Goal: Information Seeking & Learning: Learn about a topic

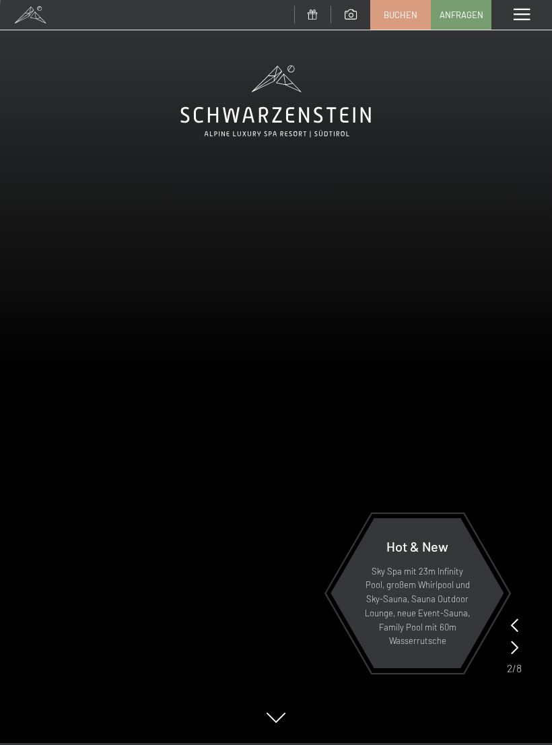
click at [529, 16] on span at bounding box center [522, 15] width 16 height 12
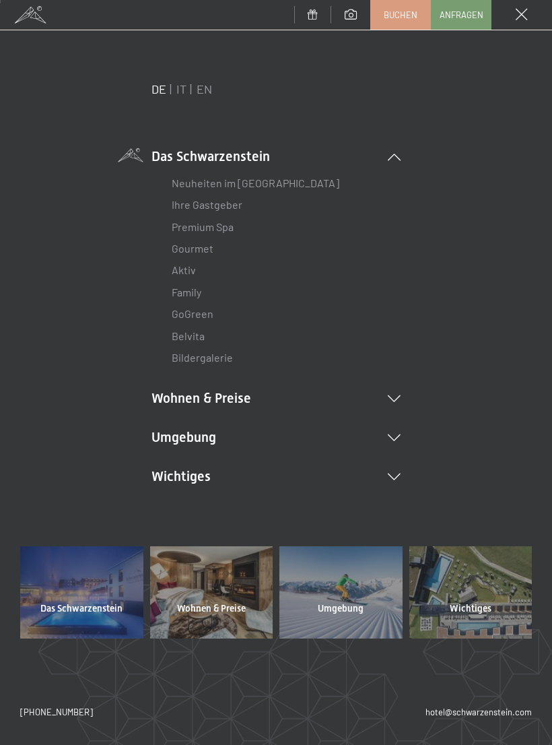
click at [232, 228] on link "Premium Spa" at bounding box center [203, 226] width 62 height 13
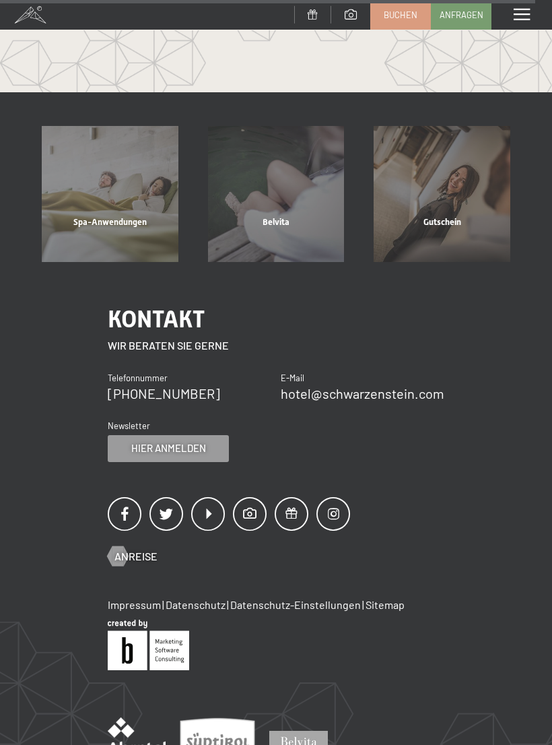
scroll to position [4997, 0]
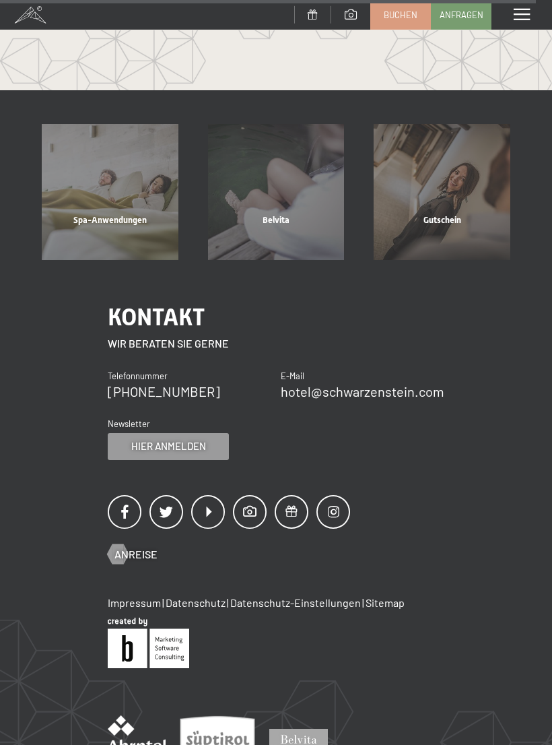
click at [133, 214] on div "Spa-Anwendungen" at bounding box center [110, 237] width 166 height 46
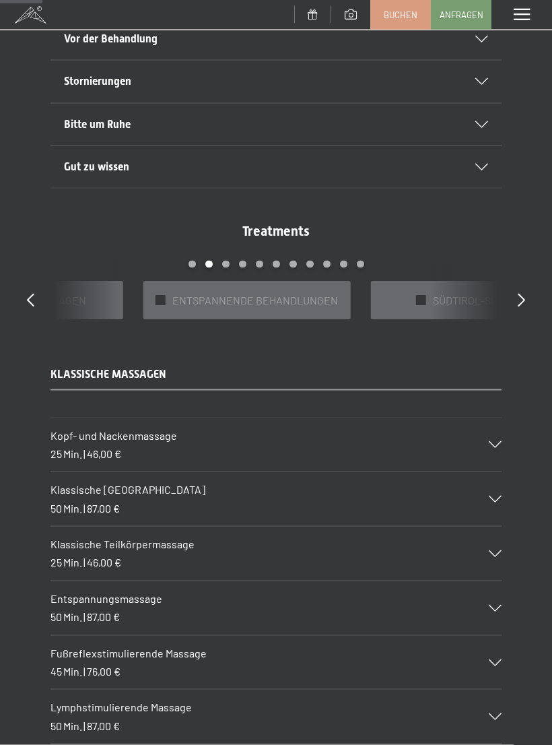
scroll to position [789, 0]
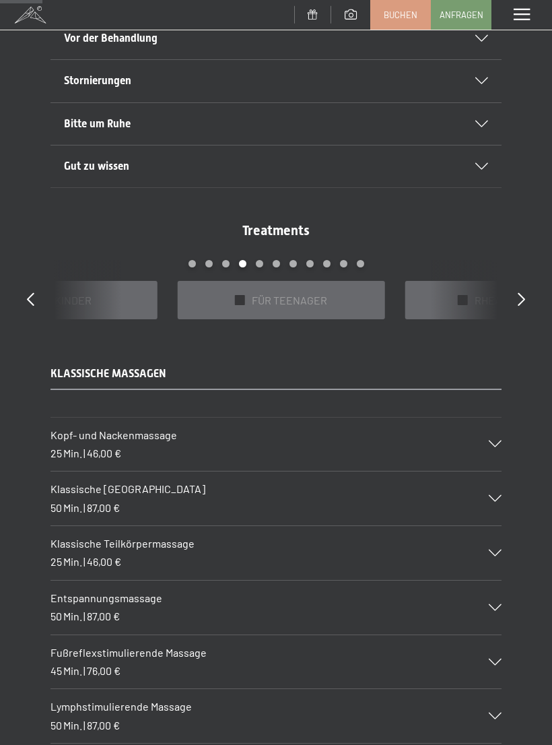
click at [239, 301] on div "✓ FÜR TEENAGER" at bounding box center [281, 300] width 207 height 38
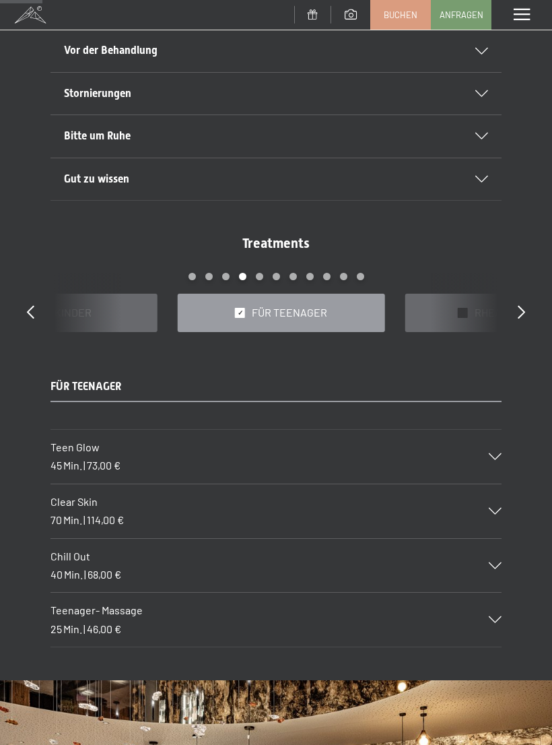
click at [492, 508] on icon at bounding box center [495, 511] width 13 height 7
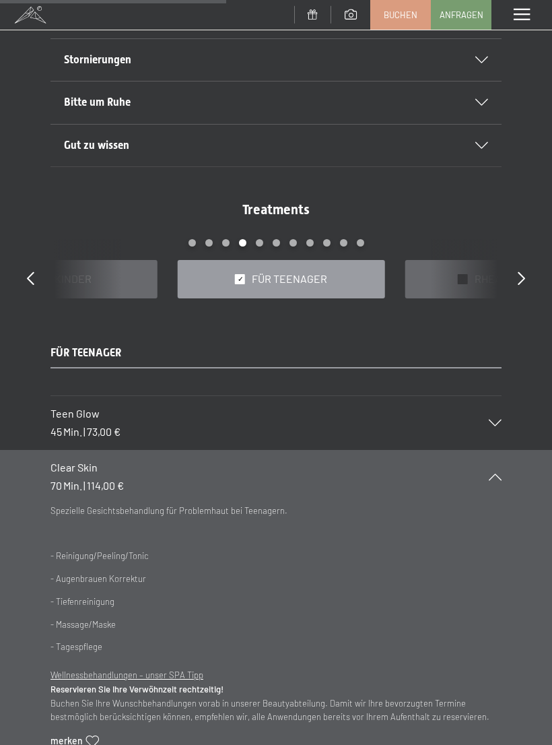
scroll to position [828, 0]
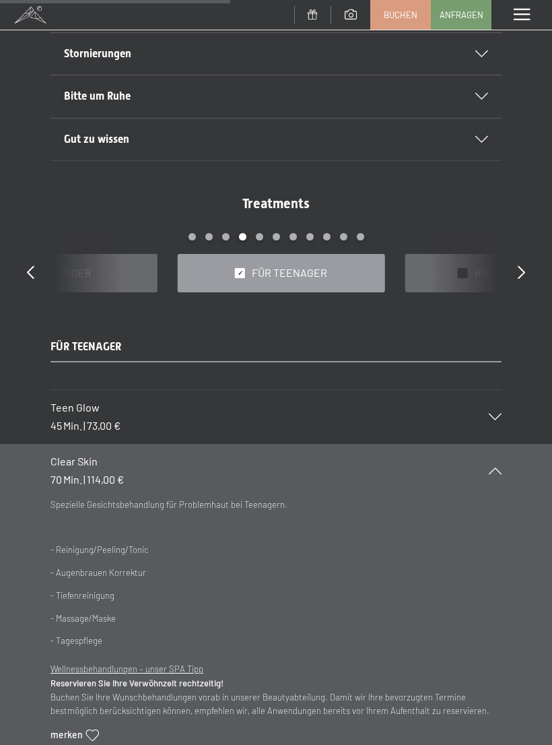
click at [494, 413] on icon at bounding box center [495, 416] width 13 height 7
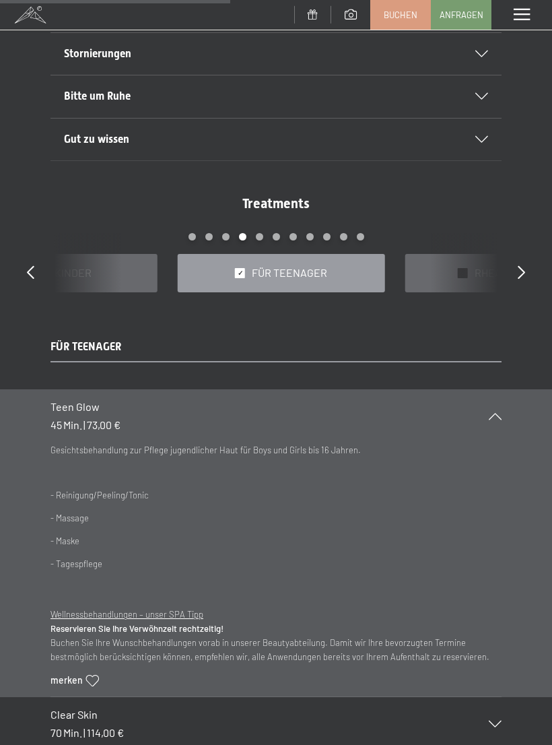
click at [496, 415] on div "Teen Glow 45 Min. | 73,00 €" at bounding box center [276, 416] width 451 height 54
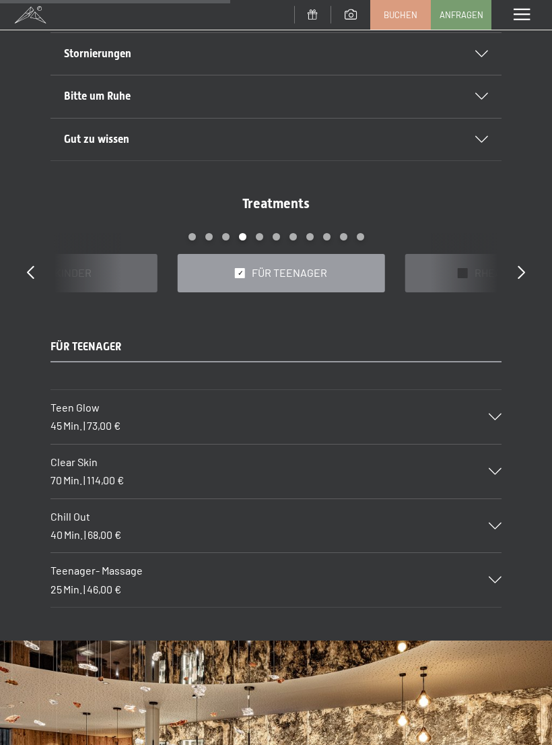
click at [494, 576] on icon at bounding box center [495, 579] width 13 height 7
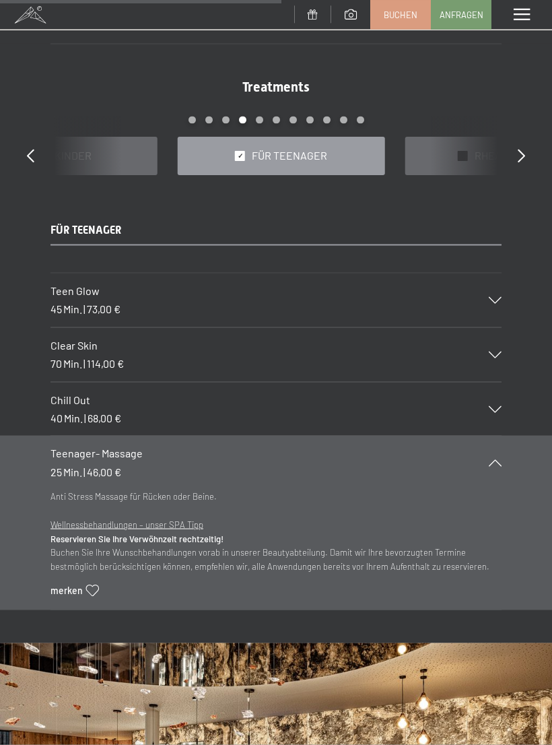
scroll to position [946, 0]
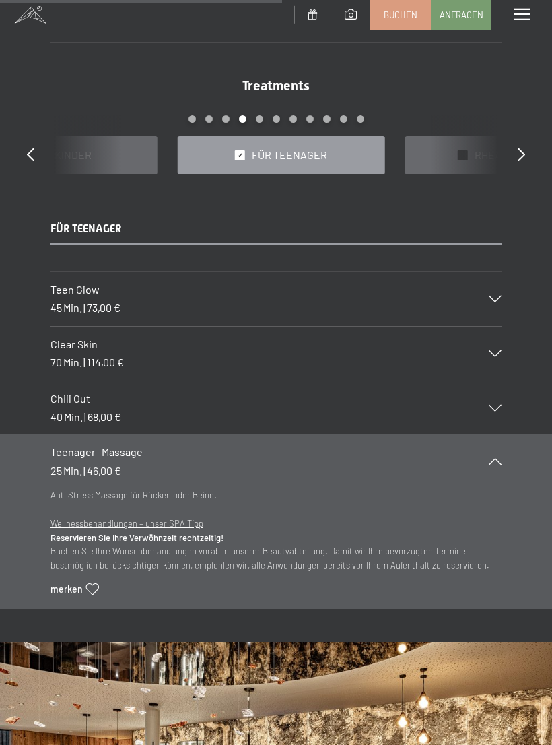
click at [492, 468] on div "Teenager- Massage 25 Min. | 46,00 €" at bounding box center [276, 461] width 451 height 54
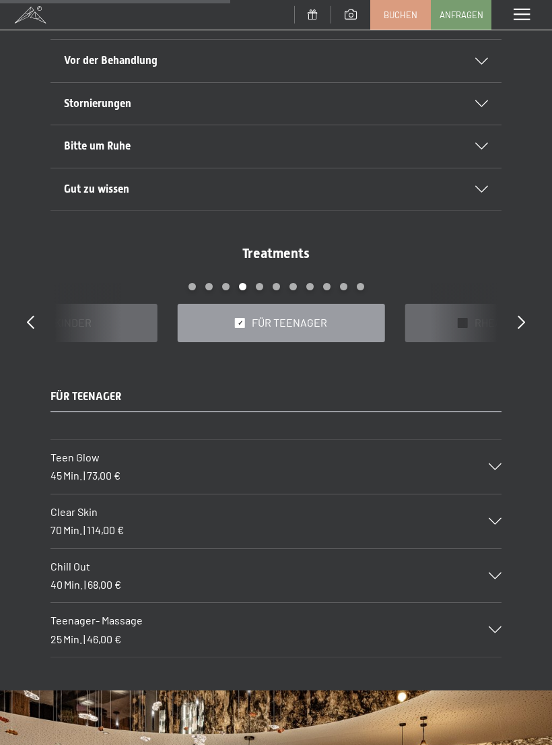
scroll to position [777, 0]
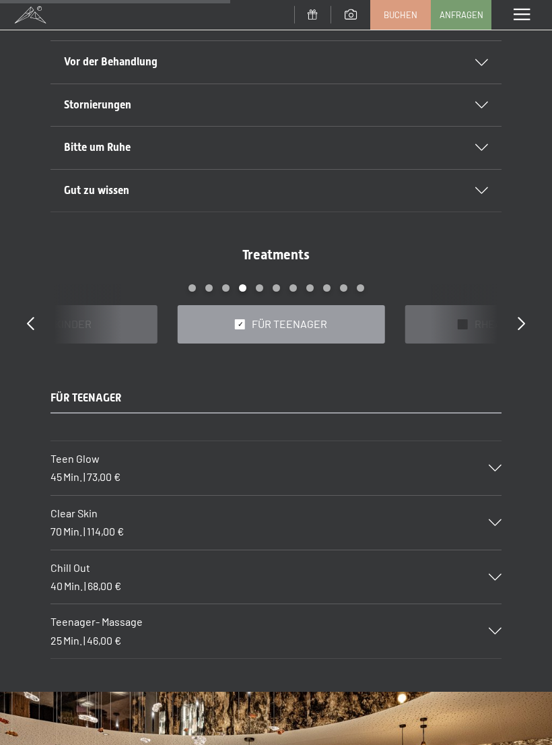
click at [117, 314] on div "✓ FÜR KINDER" at bounding box center [53, 324] width 207 height 38
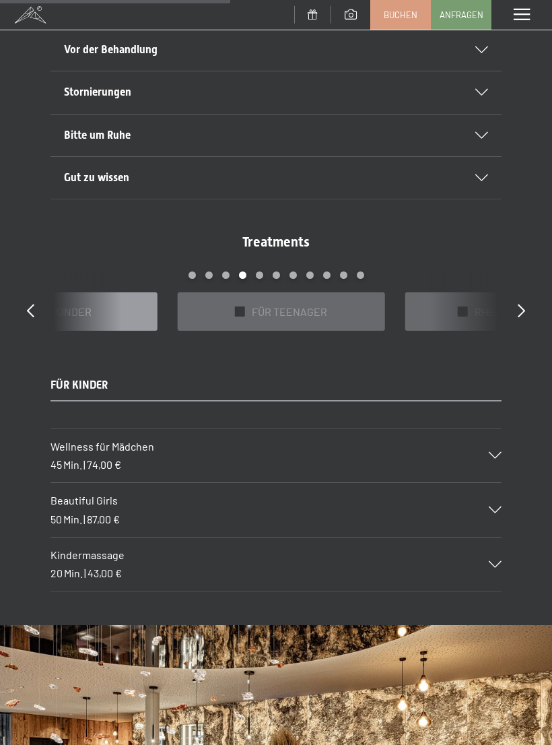
click at [493, 455] on div "Wellness für Mädchen 45 Min. | 74,00 €" at bounding box center [276, 456] width 451 height 54
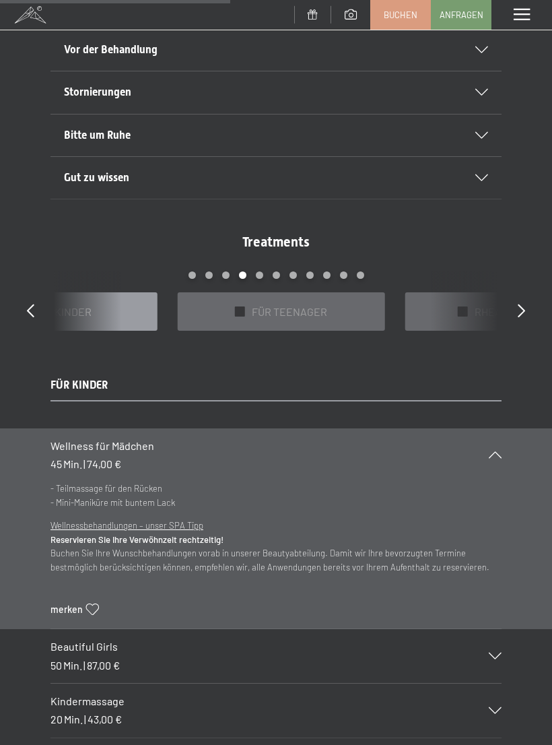
click at [500, 436] on div "Wellness für Mädchen 45 Min. | 74,00 €" at bounding box center [276, 455] width 451 height 54
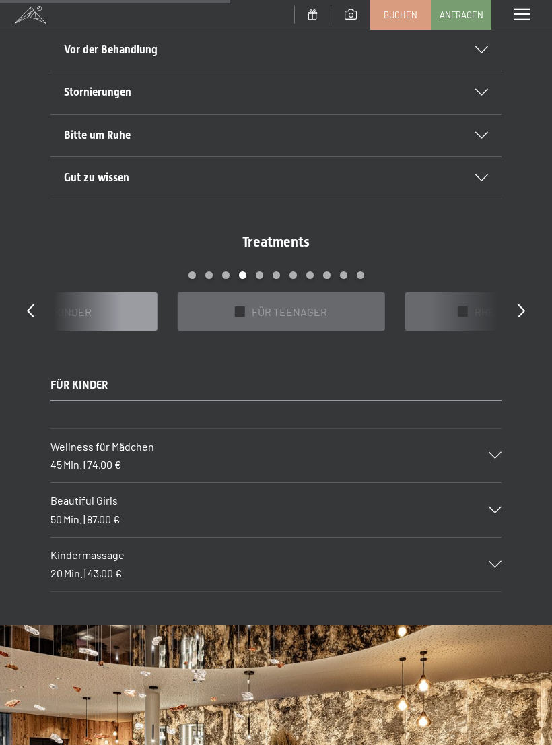
click at [492, 506] on icon at bounding box center [495, 509] width 13 height 7
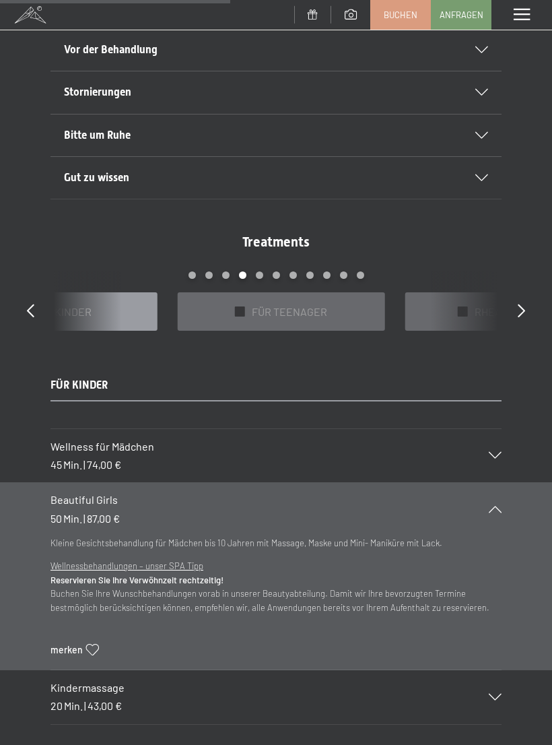
click at [493, 508] on div "Beautiful Girls 50 Min. | 87,00 €" at bounding box center [276, 509] width 451 height 54
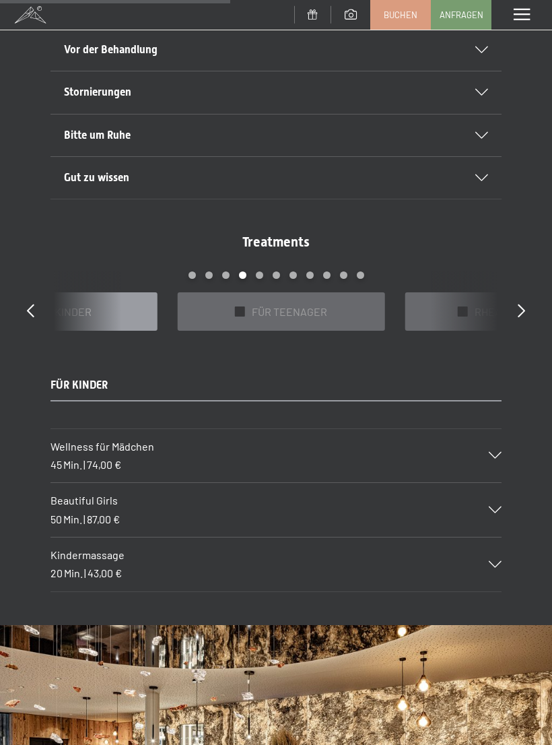
click at [502, 561] on icon at bounding box center [495, 564] width 13 height 7
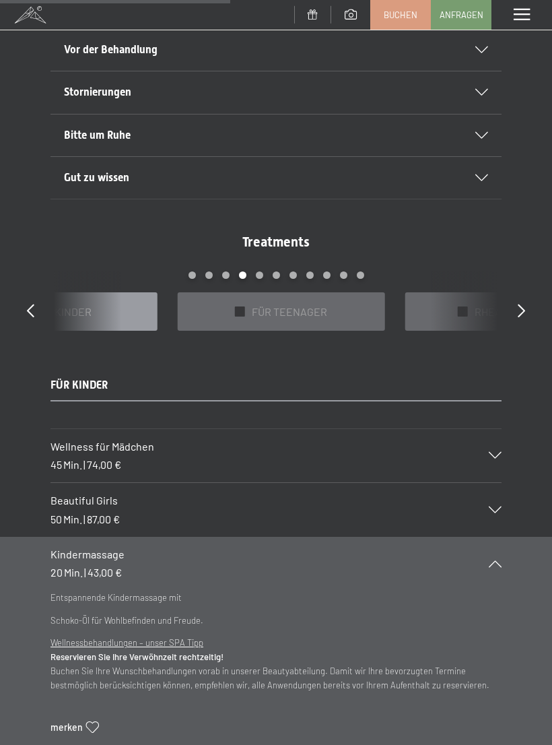
click at [496, 564] on div "Kindermassage 20 Min. | 43,00 €" at bounding box center [276, 564] width 451 height 54
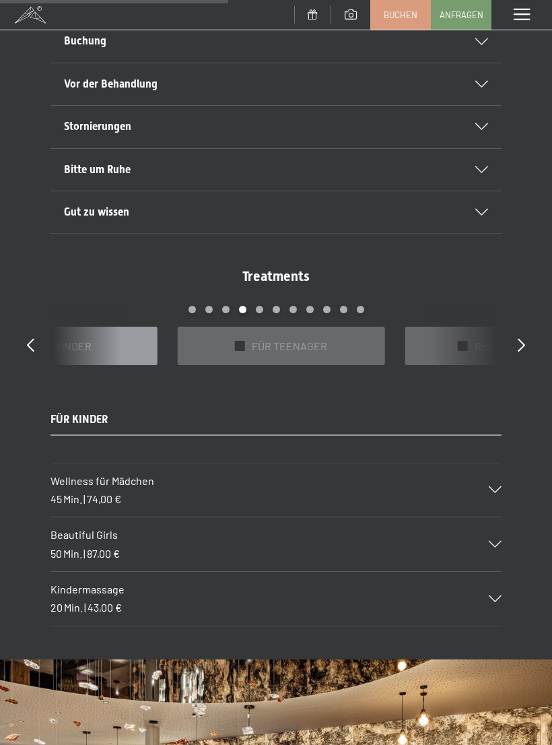
scroll to position [742, 0]
click at [246, 336] on div "✓ FÜR TEENAGER" at bounding box center [281, 346] width 207 height 38
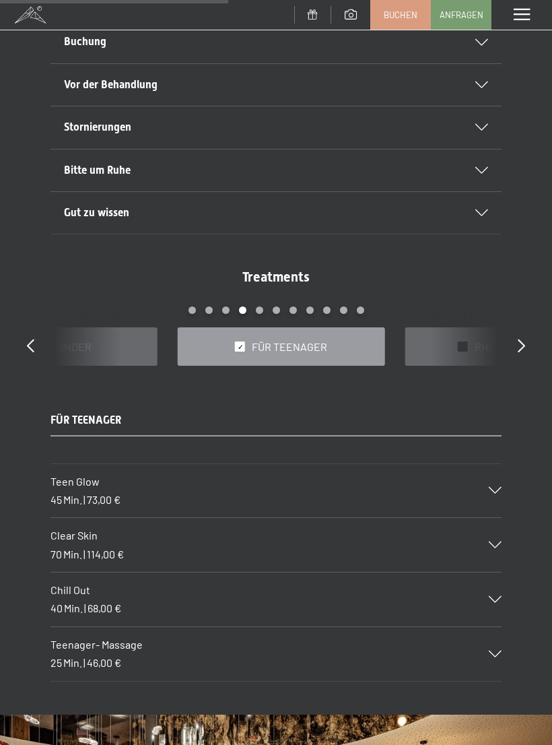
click at [490, 596] on icon at bounding box center [495, 599] width 13 height 7
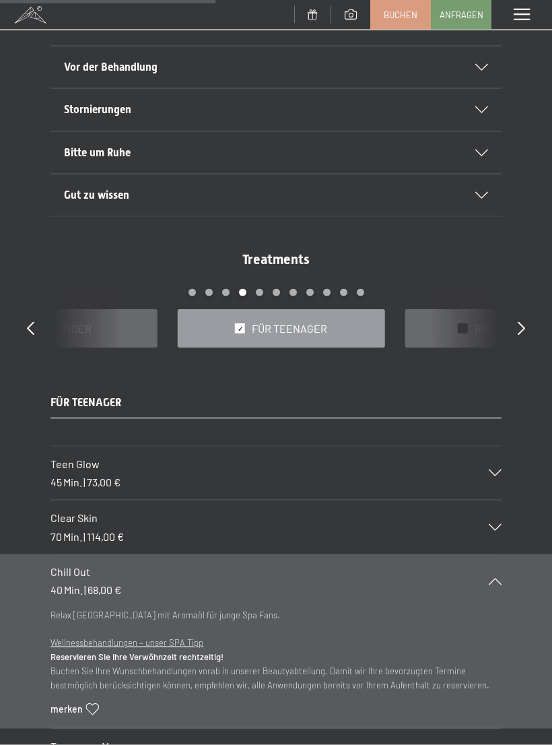
scroll to position [762, 0]
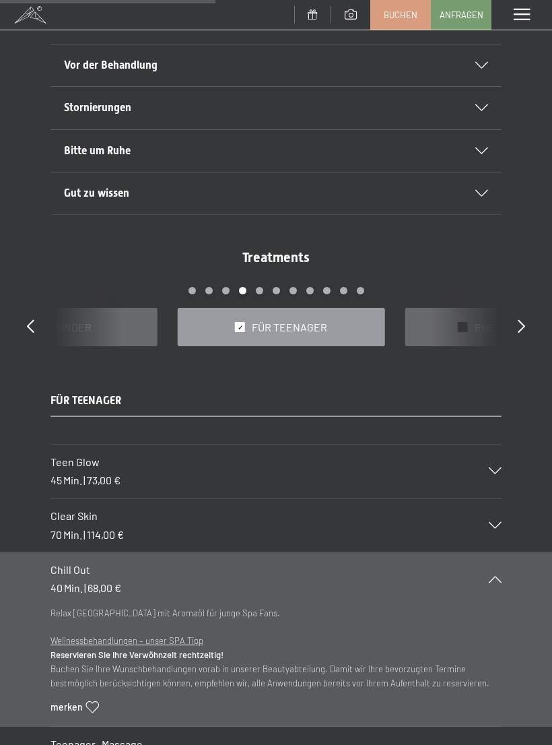
click at [493, 578] on div "Chill Out 40 Min. | 68,00 €" at bounding box center [276, 579] width 451 height 54
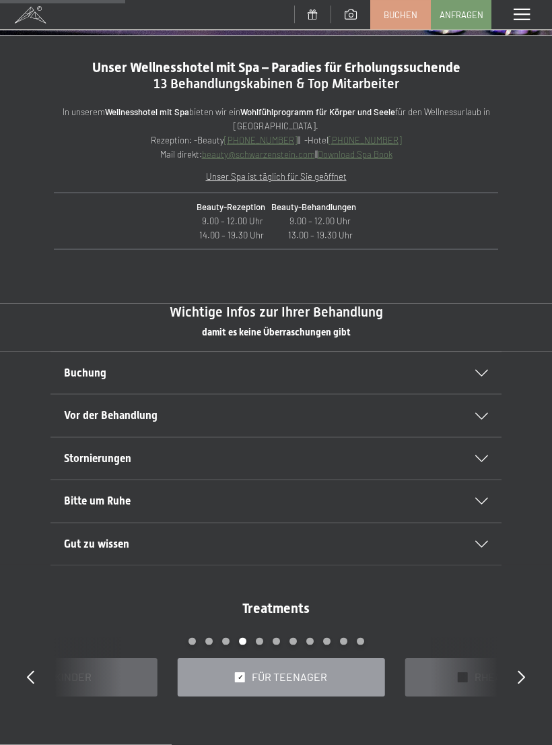
scroll to position [425, 0]
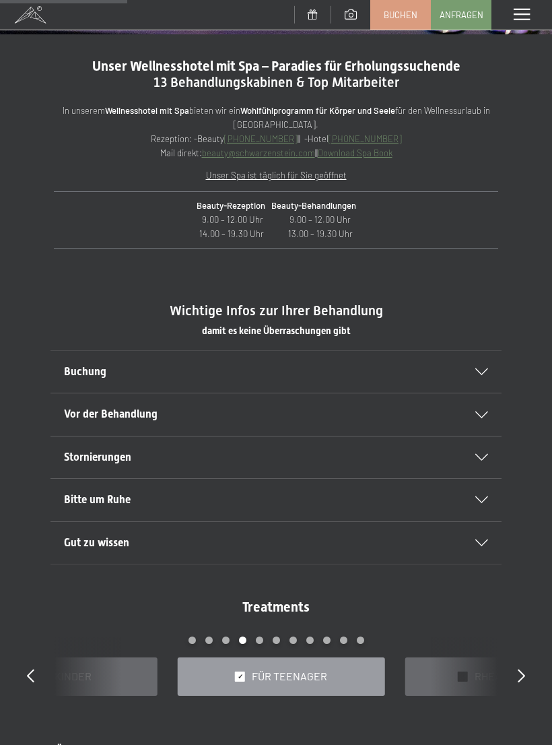
click at [521, 669] on icon at bounding box center [521, 675] width 7 height 13
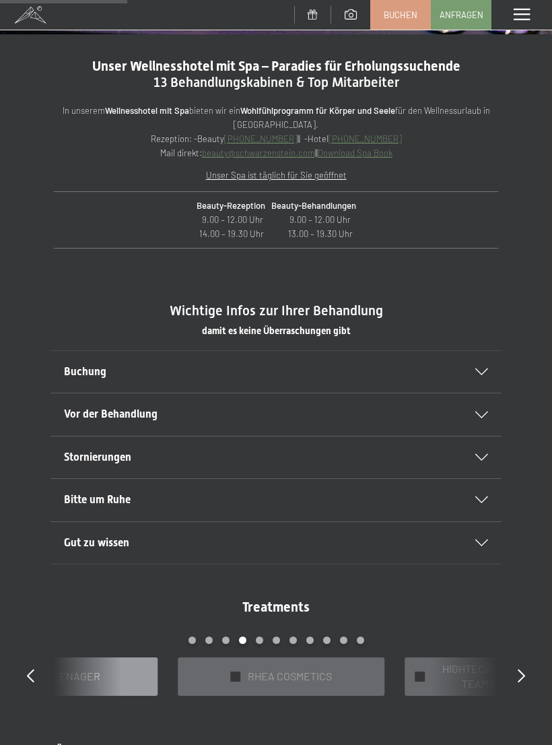
click at [532, 659] on div "Treatments slide 9 to 11 of 22 ✓ WELLNESS-PAKETE ✓ FIT & FUN ✓ alle Kategorien …" at bounding box center [276, 646] width 552 height 98
click at [525, 670] on icon at bounding box center [521, 675] width 7 height 13
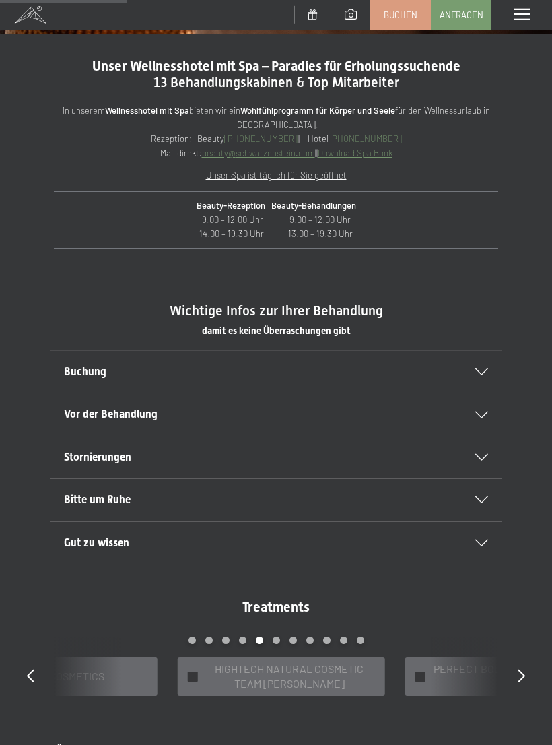
click at [525, 671] on icon at bounding box center [521, 675] width 7 height 13
click at [523, 669] on icon at bounding box center [521, 675] width 7 height 13
click at [529, 663] on div "Treatments slide 12 to 14 of 22 ✓ WELLNESS-PAKETE ✓ FIT & FUN ✓ alle Kategorien…" at bounding box center [276, 646] width 552 height 98
click at [521, 671] on icon at bounding box center [521, 675] width 7 height 13
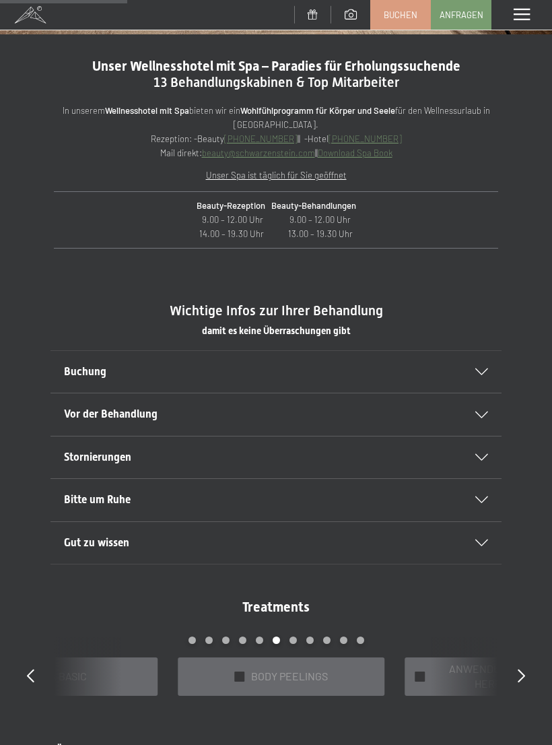
click at [519, 669] on icon at bounding box center [521, 675] width 7 height 13
click at [523, 669] on icon at bounding box center [521, 675] width 7 height 13
click at [522, 667] on div at bounding box center [521, 676] width 7 height 19
click at [519, 669] on icon at bounding box center [521, 675] width 7 height 13
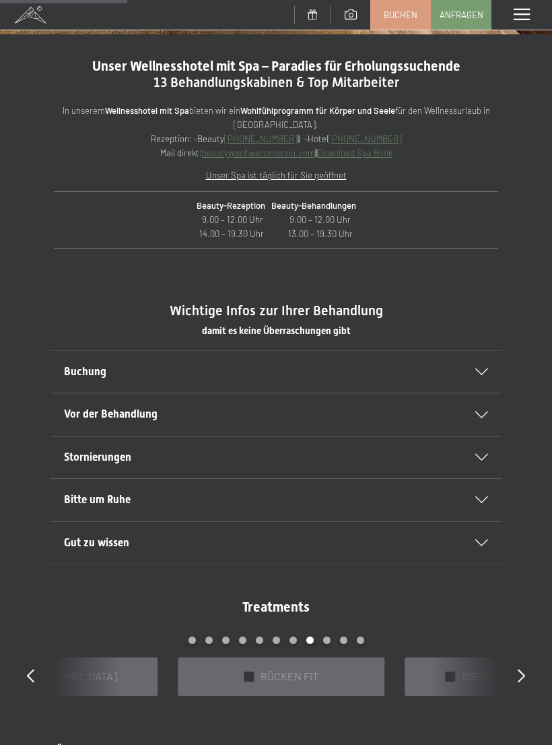
click at [337, 667] on div "✓ RÜCKEN FIT" at bounding box center [281, 676] width 207 height 38
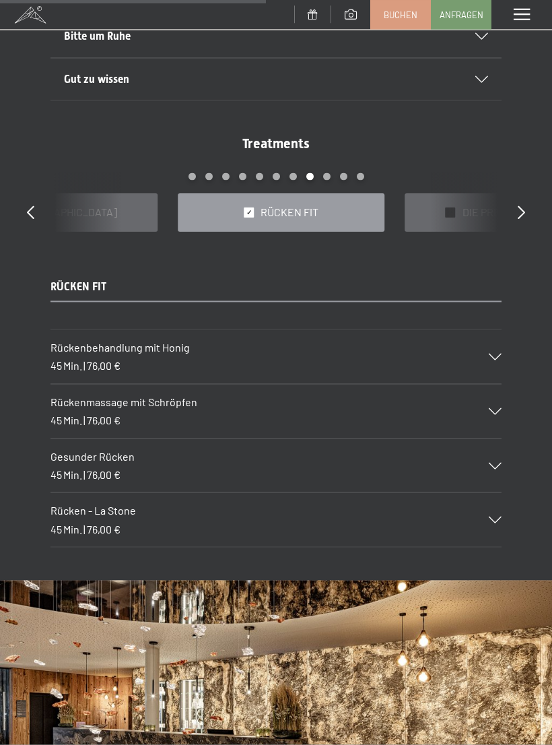
scroll to position [886, 0]
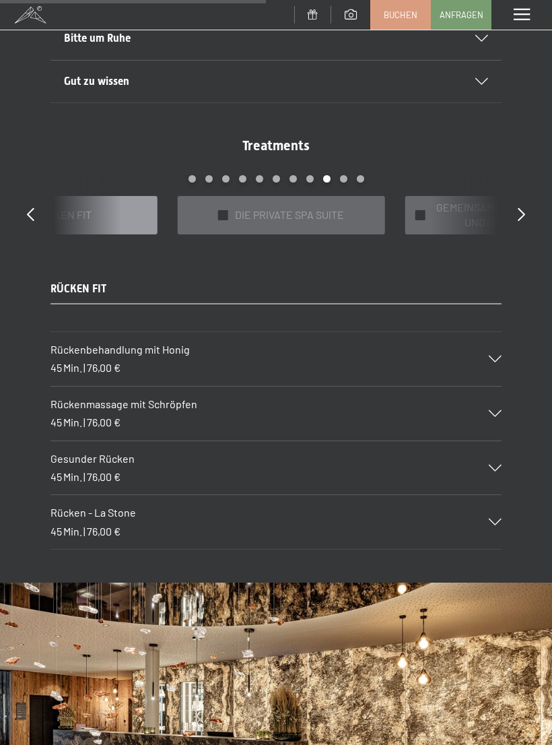
click at [338, 215] on span "DIE PRIVATE SPA SUITE" at bounding box center [289, 214] width 109 height 15
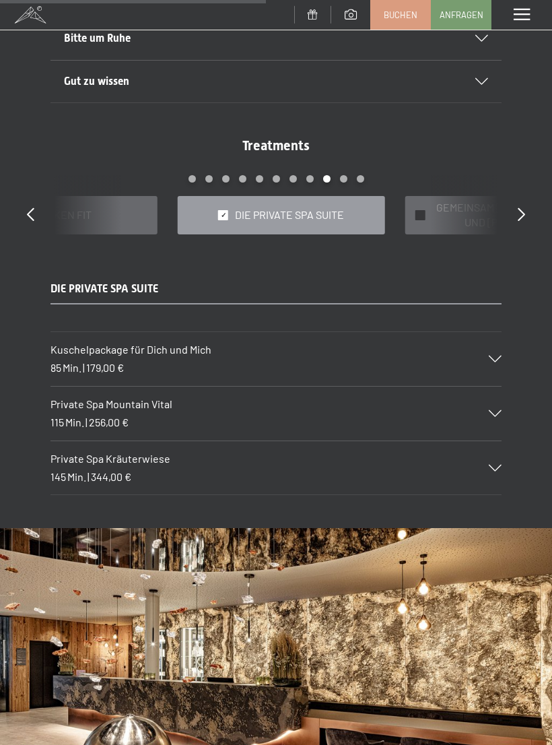
scroll to position [886, 0]
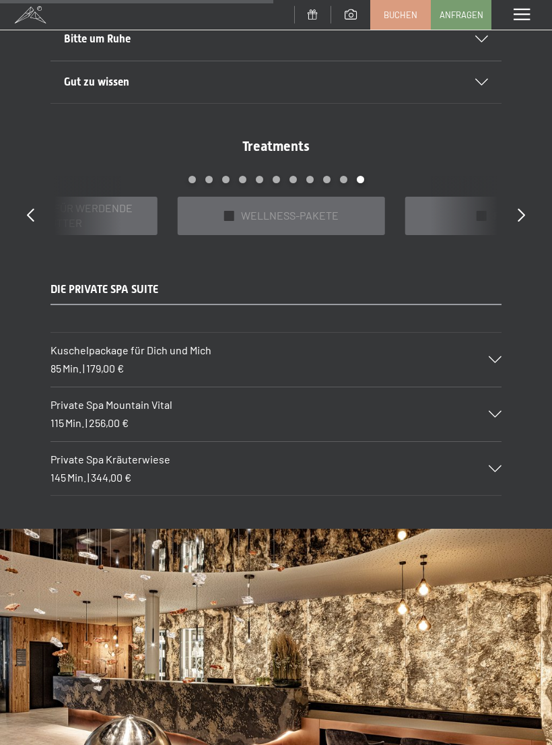
click at [337, 224] on div "✓ WELLNESS-PAKETE" at bounding box center [281, 216] width 207 height 38
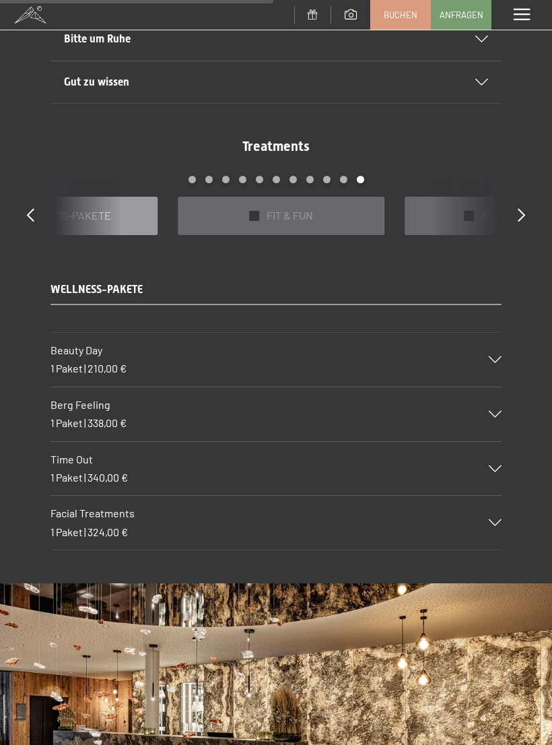
click at [344, 219] on div "✓ FIT & FUN" at bounding box center [281, 216] width 207 height 38
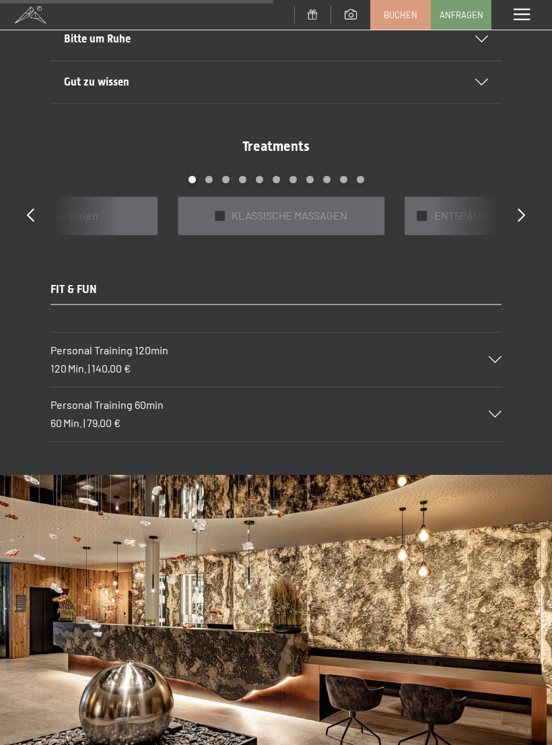
click at [339, 216] on span "KLASSISCHE MASSAGEN" at bounding box center [290, 215] width 116 height 15
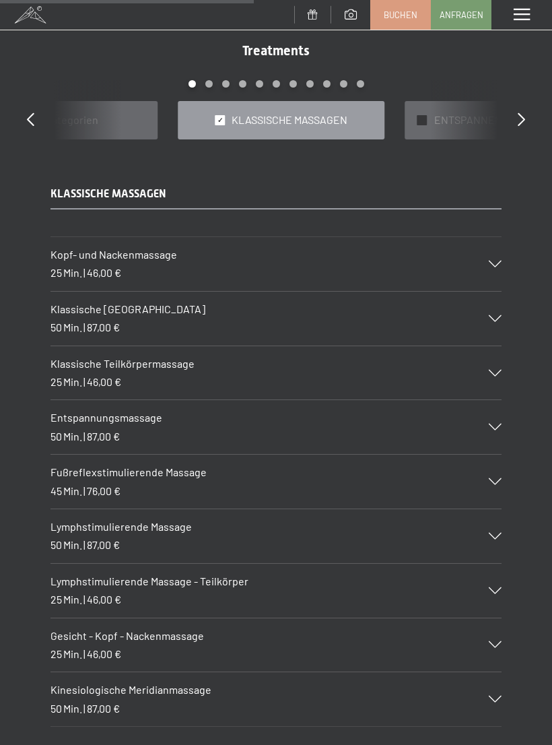
scroll to position [981, 0]
click at [493, 430] on div "Entspannungsmassage 50 Min. | 87,00 €" at bounding box center [276, 428] width 451 height 54
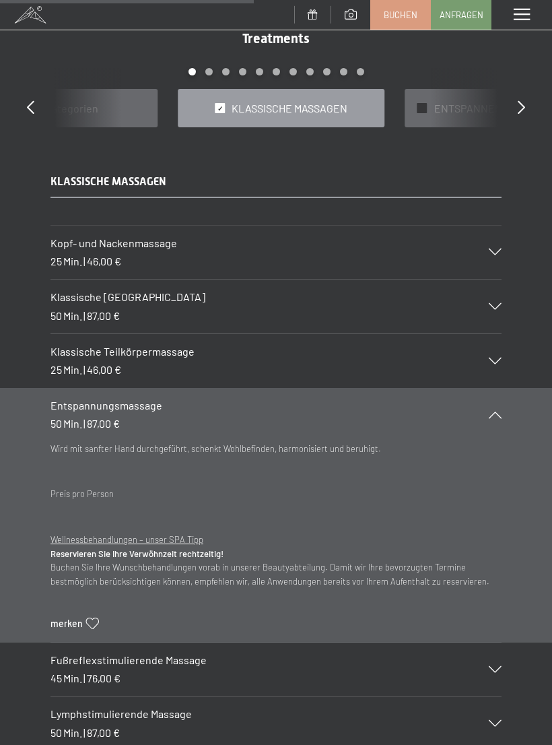
click at [494, 413] on div "Entspannungsmassage 50 Min. | 87,00 €" at bounding box center [276, 415] width 451 height 54
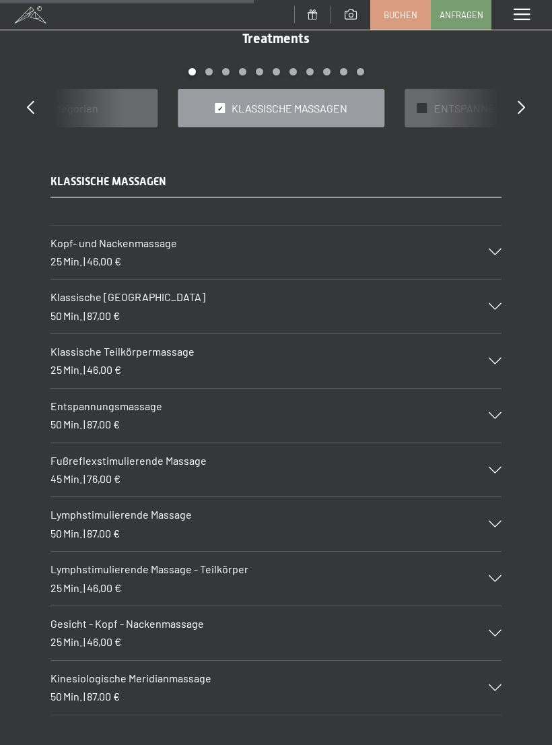
click at [477, 104] on span "ENTSPANNENDE BEHANDLUNGEN" at bounding box center [517, 108] width 166 height 15
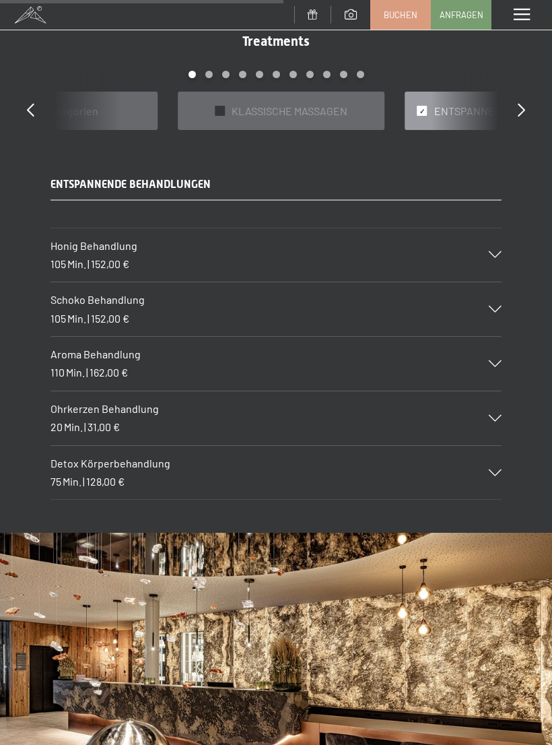
scroll to position [976, 0]
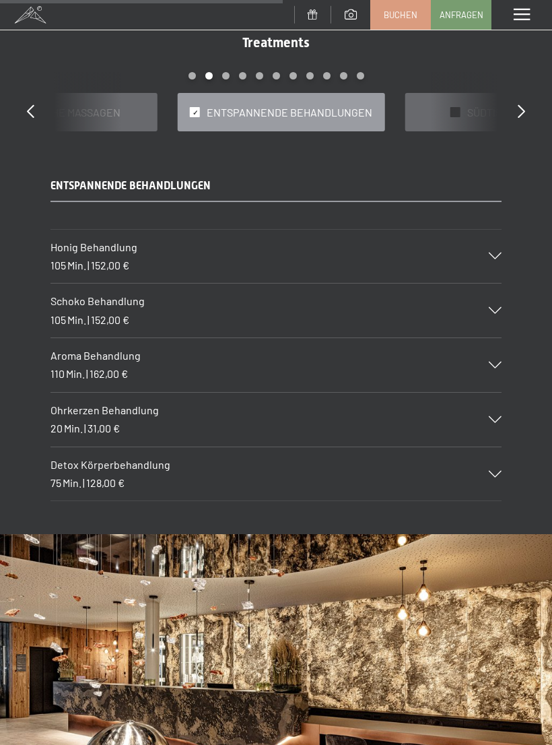
click at [451, 110] on div at bounding box center [456, 112] width 10 height 10
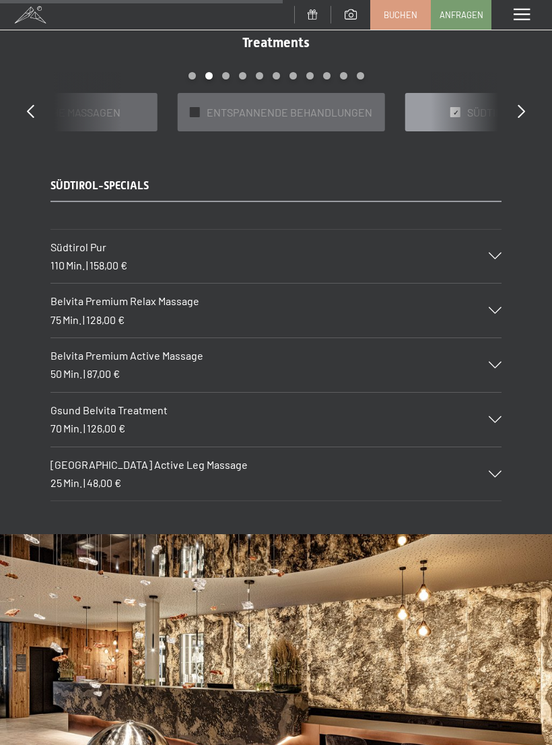
click at [493, 253] on icon at bounding box center [495, 256] width 13 height 7
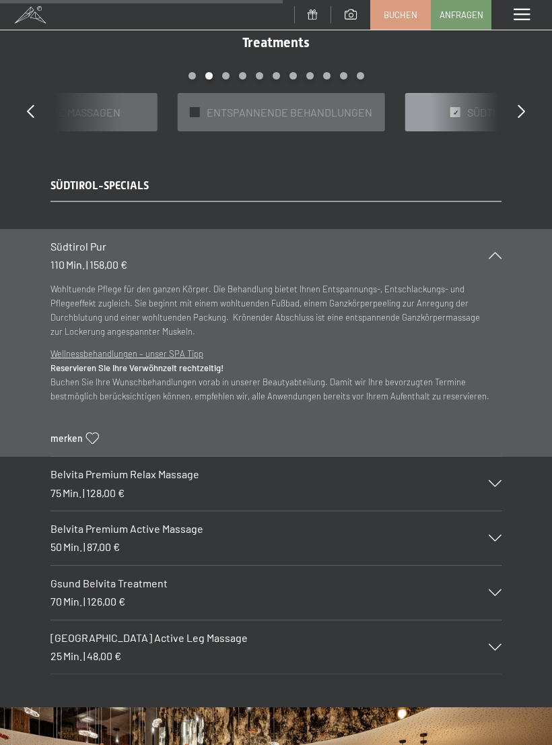
click at [493, 252] on icon at bounding box center [495, 255] width 13 height 7
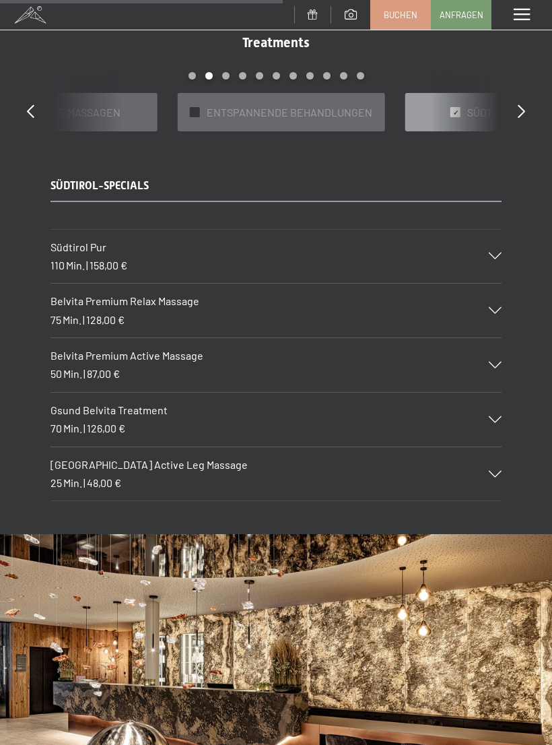
click at [484, 317] on div "Belvita Premium Relax Massage 75 Min. | 128,00 €" at bounding box center [276, 311] width 451 height 54
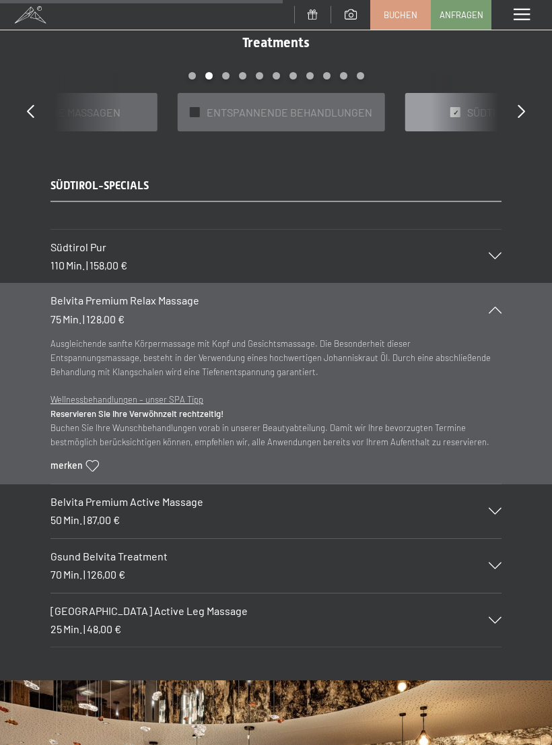
click at [493, 311] on div "Belvita Premium Relax Massage 75 Min. | 128,00 €" at bounding box center [276, 310] width 451 height 54
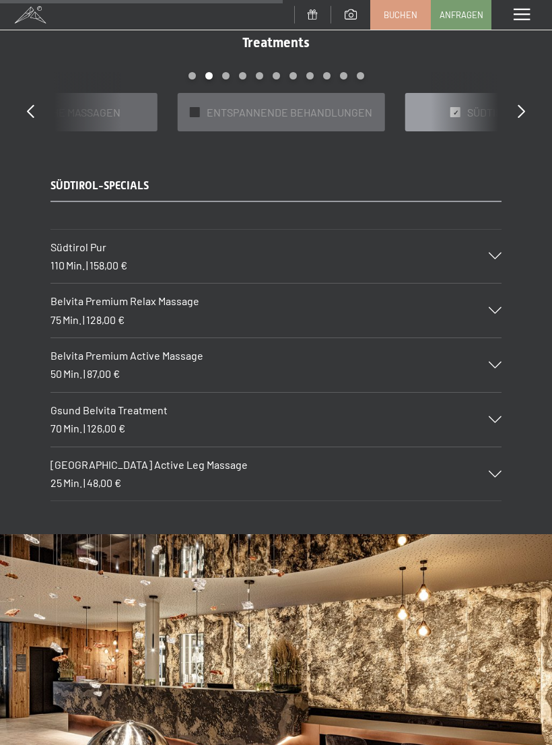
click at [496, 362] on div "Belvita Premium Active Massage 50 Min. | 87,00 €" at bounding box center [276, 365] width 451 height 54
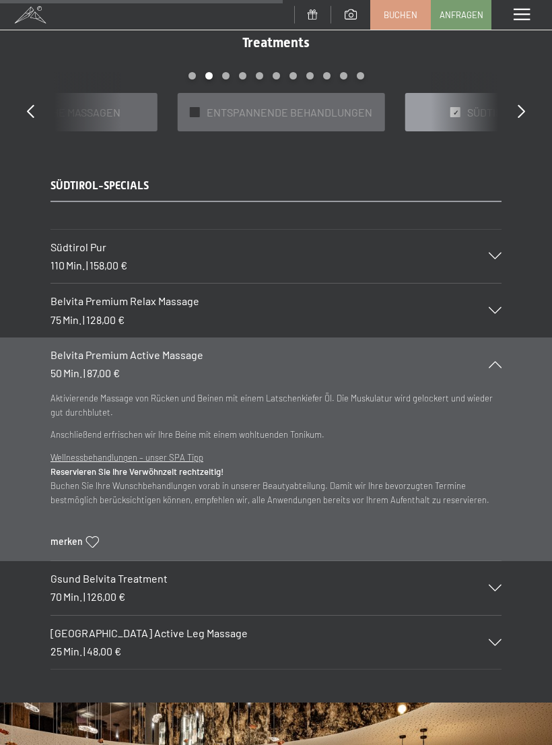
click at [501, 361] on icon at bounding box center [495, 364] width 13 height 7
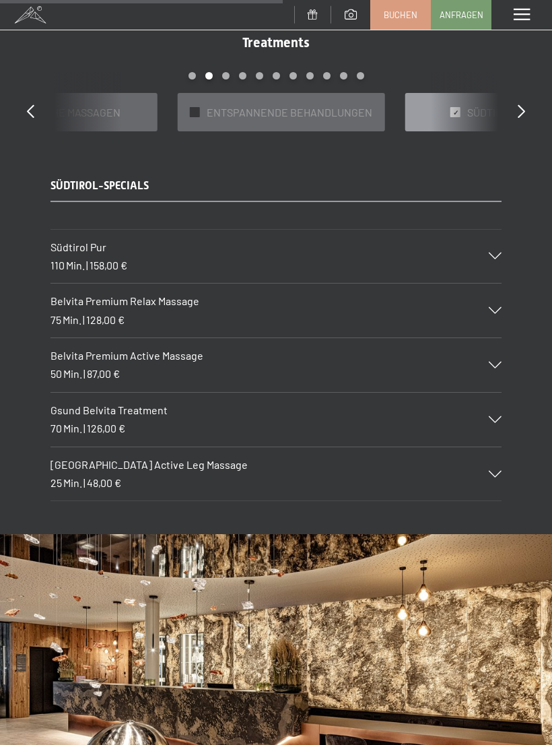
click at [495, 418] on div "Gsund Belvita Treatment 70 Min. | 126,00 €" at bounding box center [276, 420] width 451 height 54
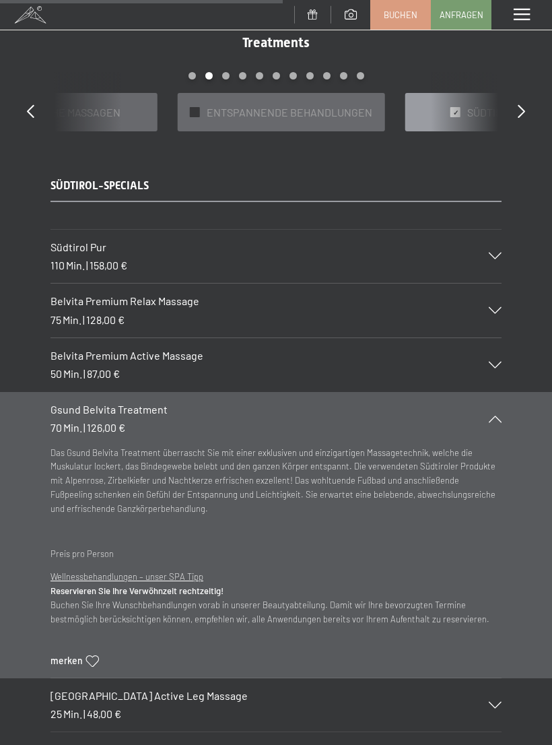
click at [491, 419] on div "Gsund Belvita Treatment 70 Min. | 126,00 €" at bounding box center [276, 419] width 451 height 54
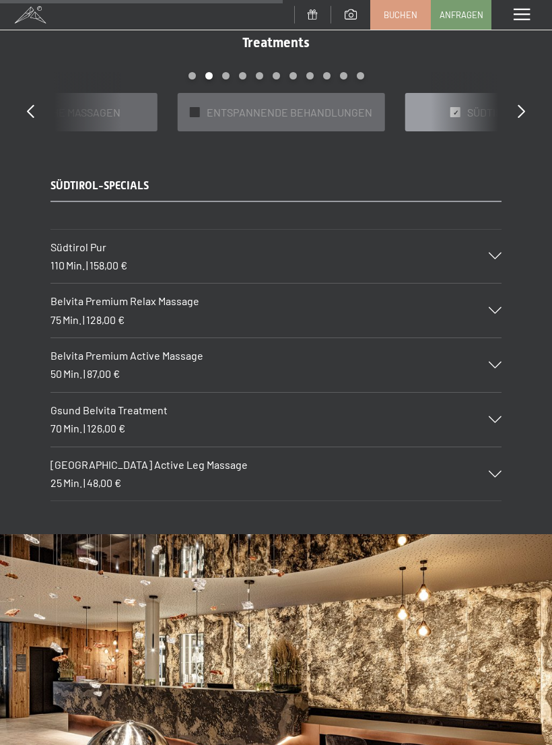
click at [494, 471] on icon at bounding box center [495, 474] width 13 height 7
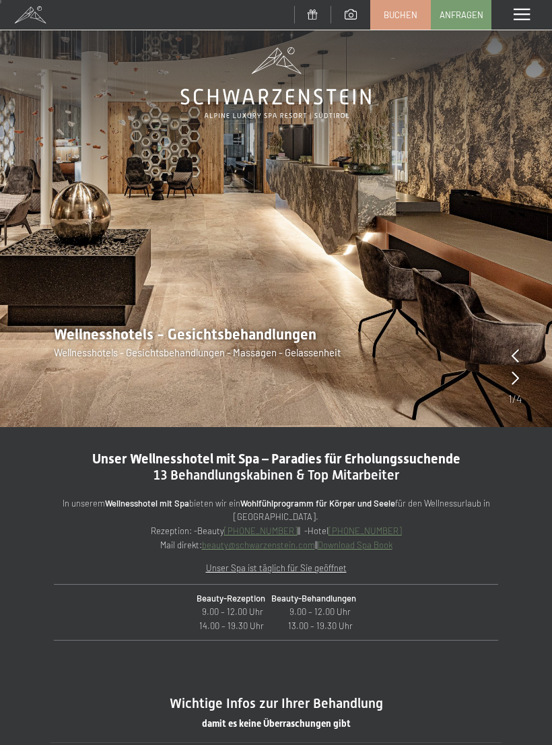
scroll to position [0, 0]
